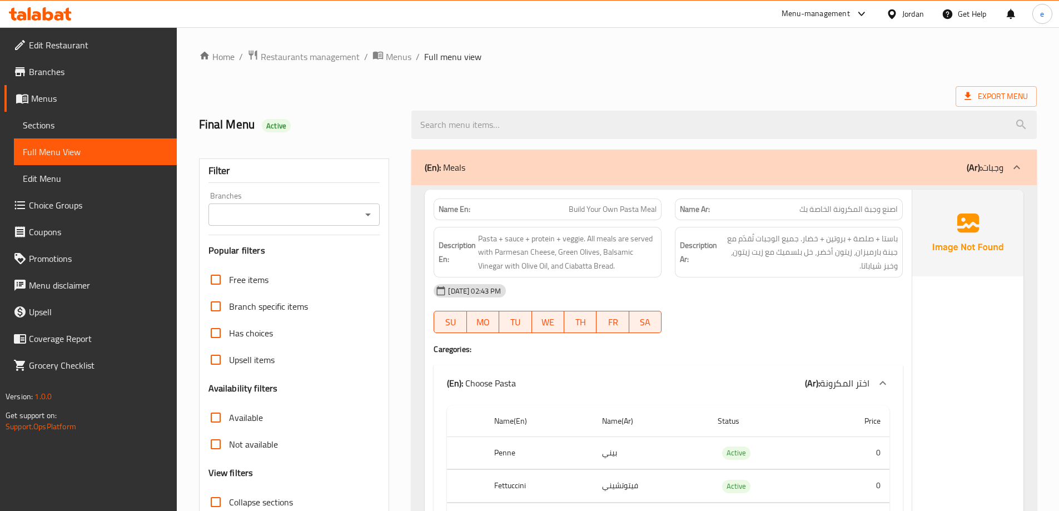
scroll to position [1199, 0]
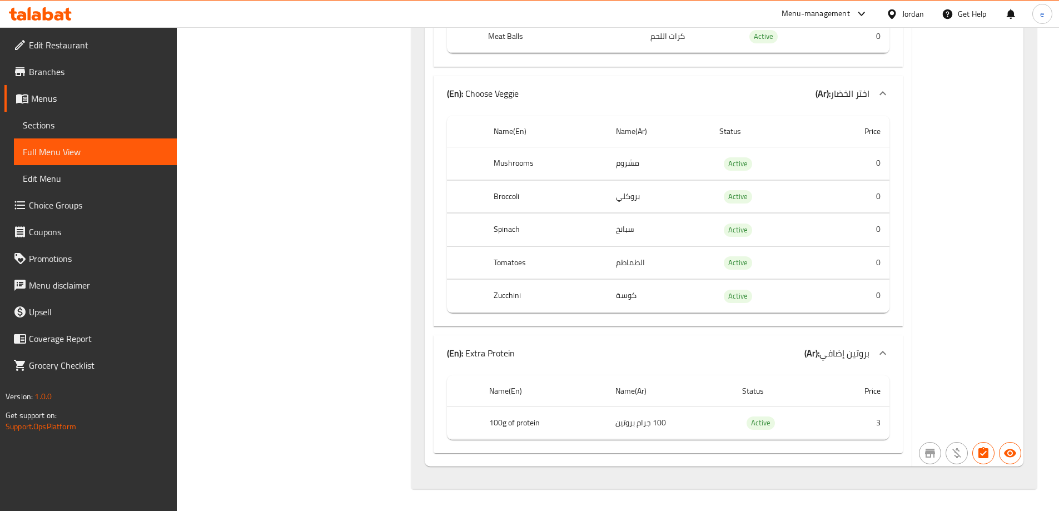
click at [925, 16] on div "Jordan" at bounding box center [905, 14] width 56 height 27
click at [910, 20] on div "Jordan" at bounding box center [913, 14] width 22 height 12
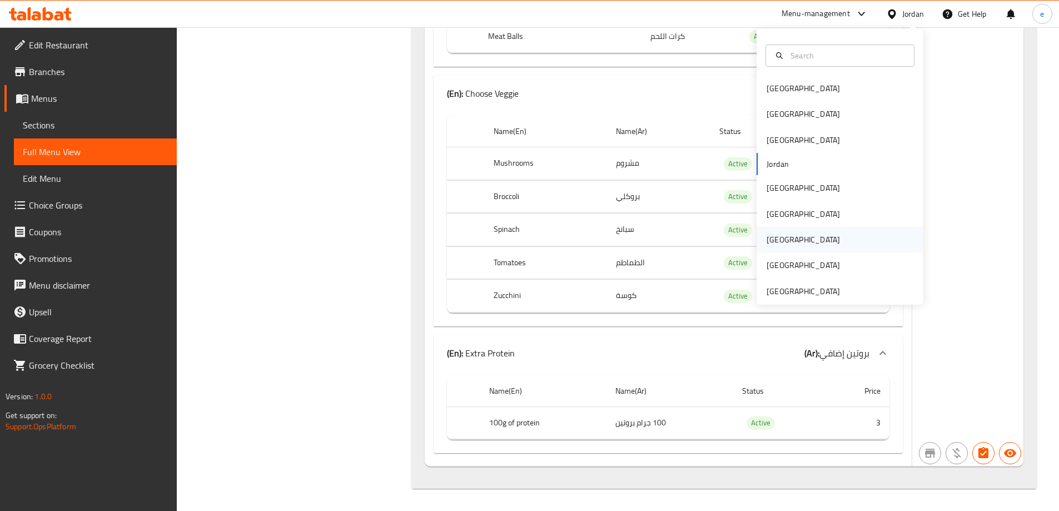
click at [820, 242] on div "[GEOGRAPHIC_DATA]" at bounding box center [839, 240] width 167 height 26
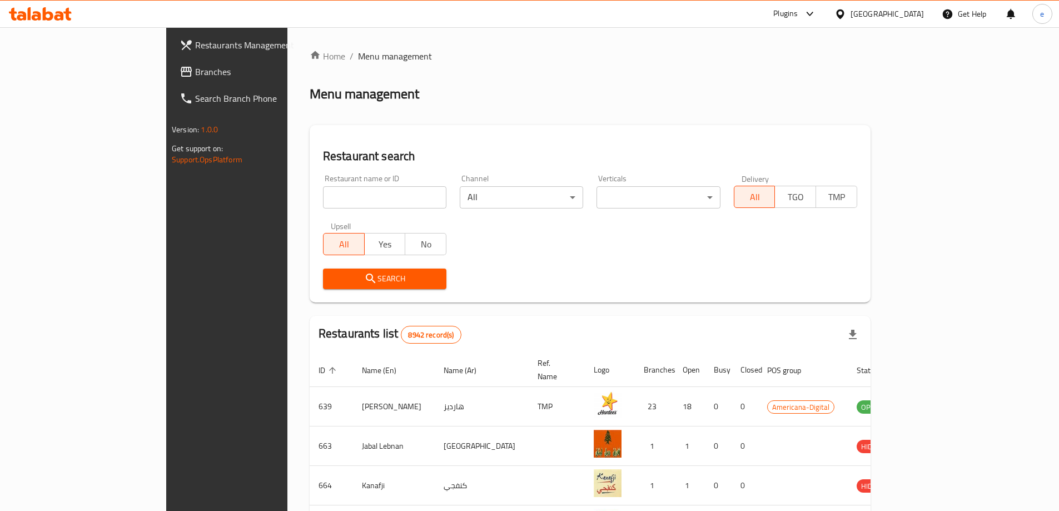
click at [171, 62] on link "Branches" at bounding box center [257, 71] width 172 height 27
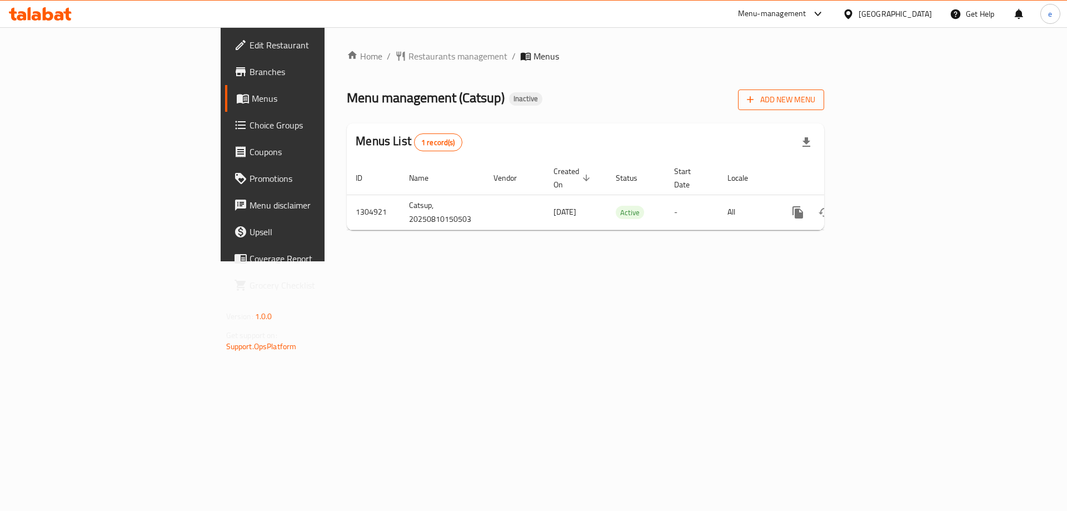
click at [815, 104] on span "Add New Menu" at bounding box center [781, 100] width 68 height 14
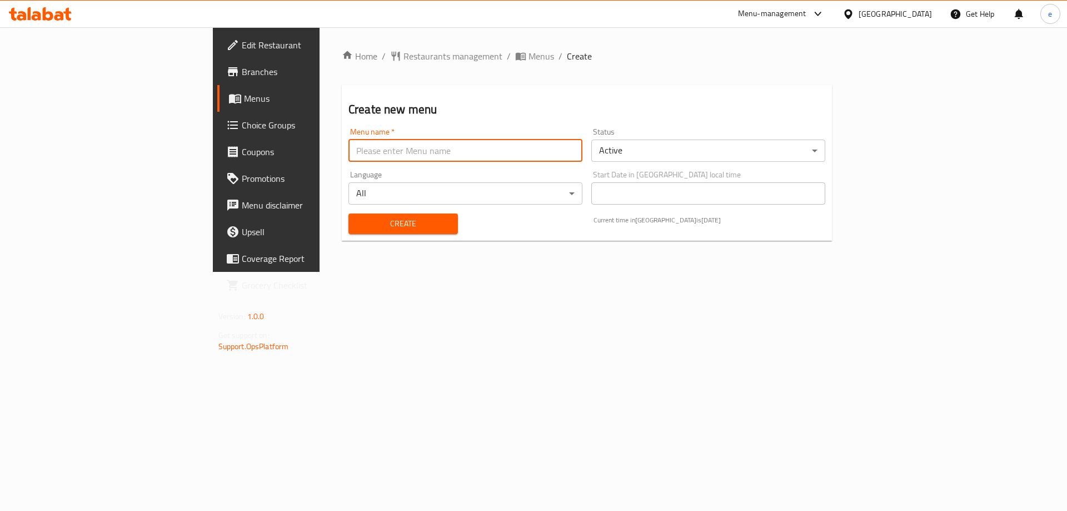
click at [515, 152] on input "text" at bounding box center [465, 150] width 234 height 22
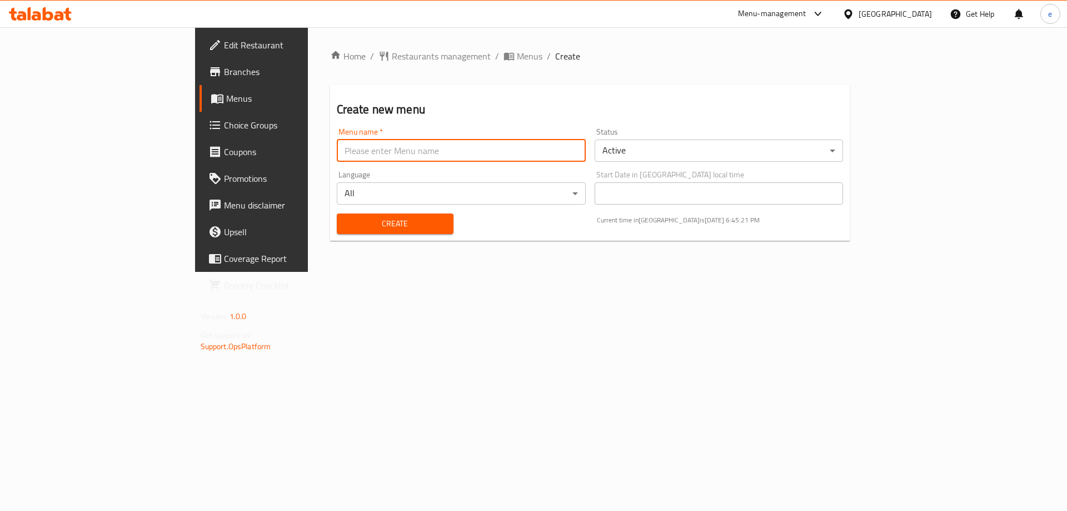
type input "Final Menu"
click at [337, 214] on button "Create" at bounding box center [395, 223] width 117 height 21
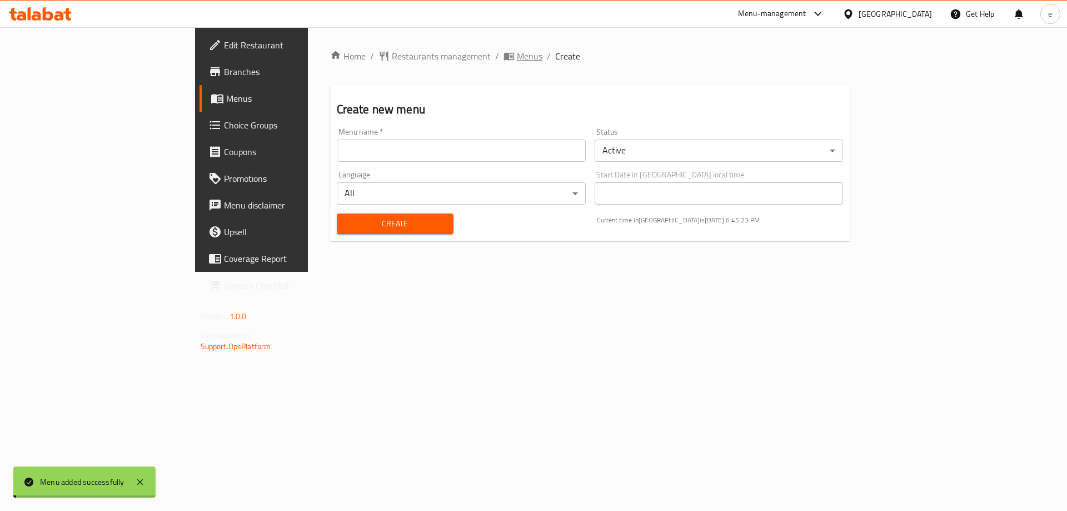
click at [517, 52] on span "Menus" at bounding box center [530, 55] width 26 height 13
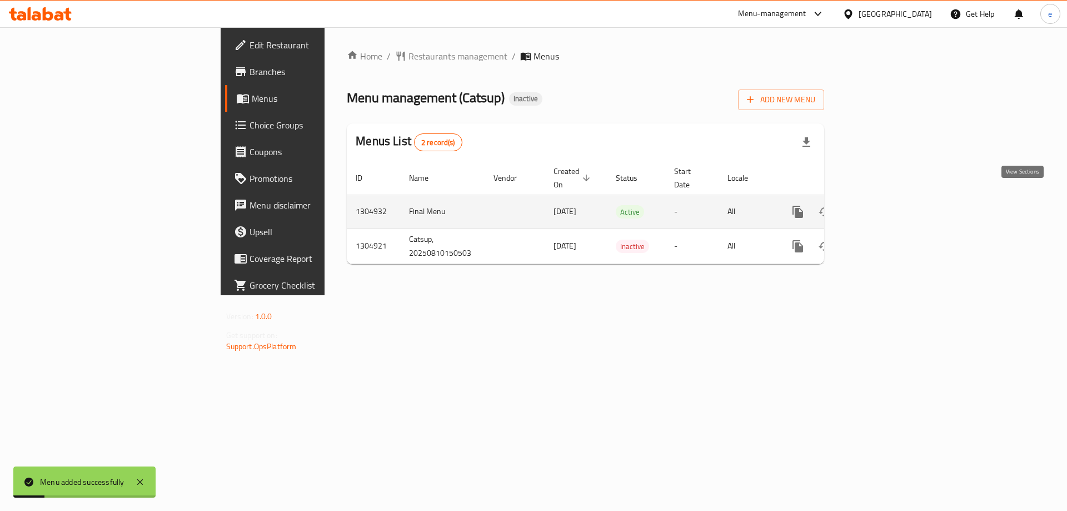
click at [885, 205] on icon "enhanced table" at bounding box center [877, 211] width 13 height 13
